Goal: Information Seeking & Learning: Learn about a topic

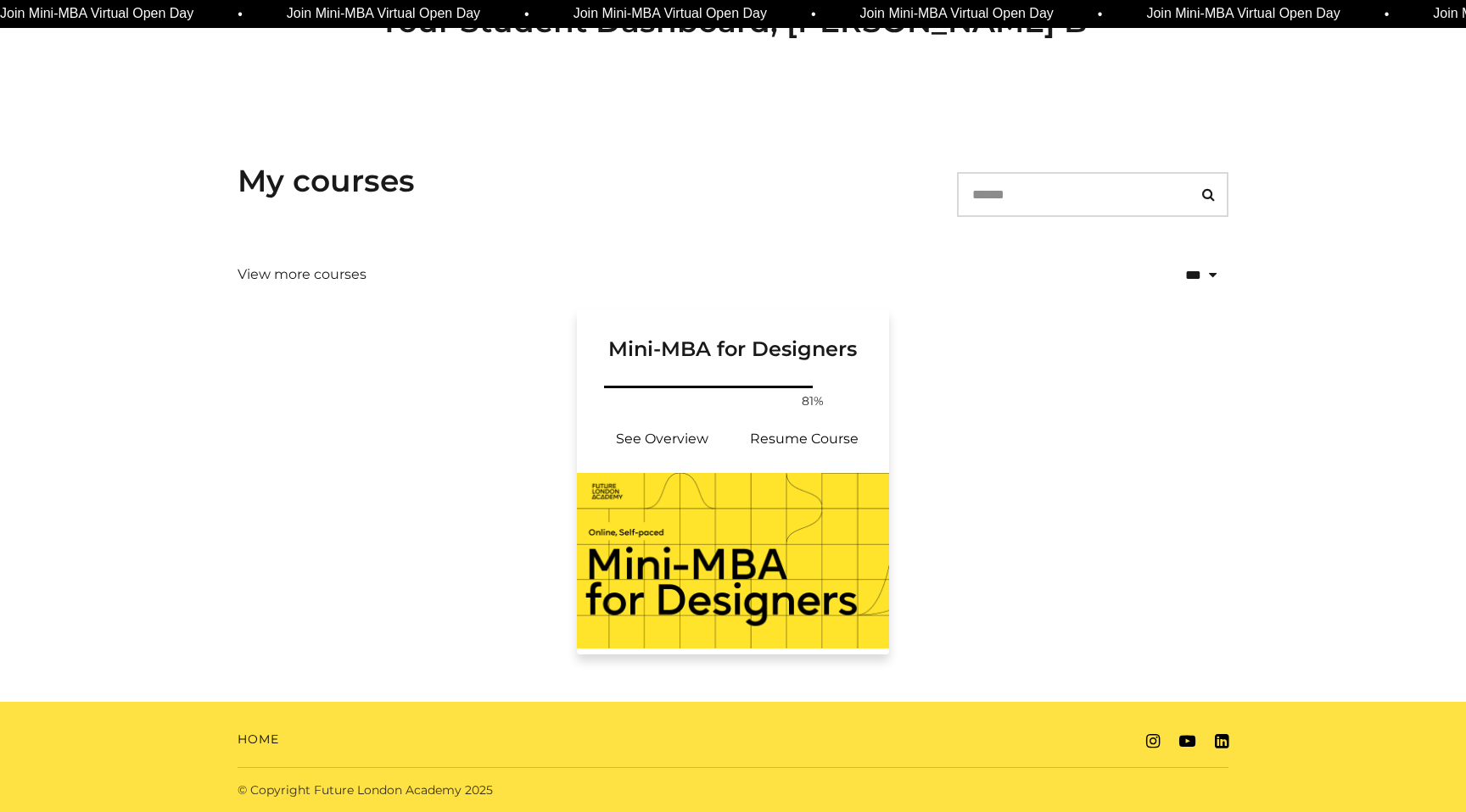
click at [830, 413] on div "Your progress: 81% See Overview Resume Course" at bounding box center [733, 428] width 313 height 91
click at [685, 443] on link "See Overview" at bounding box center [661, 439] width 143 height 41
click at [810, 440] on link "Resume Course" at bounding box center [804, 439] width 143 height 41
